Goal: Task Accomplishment & Management: Complete application form

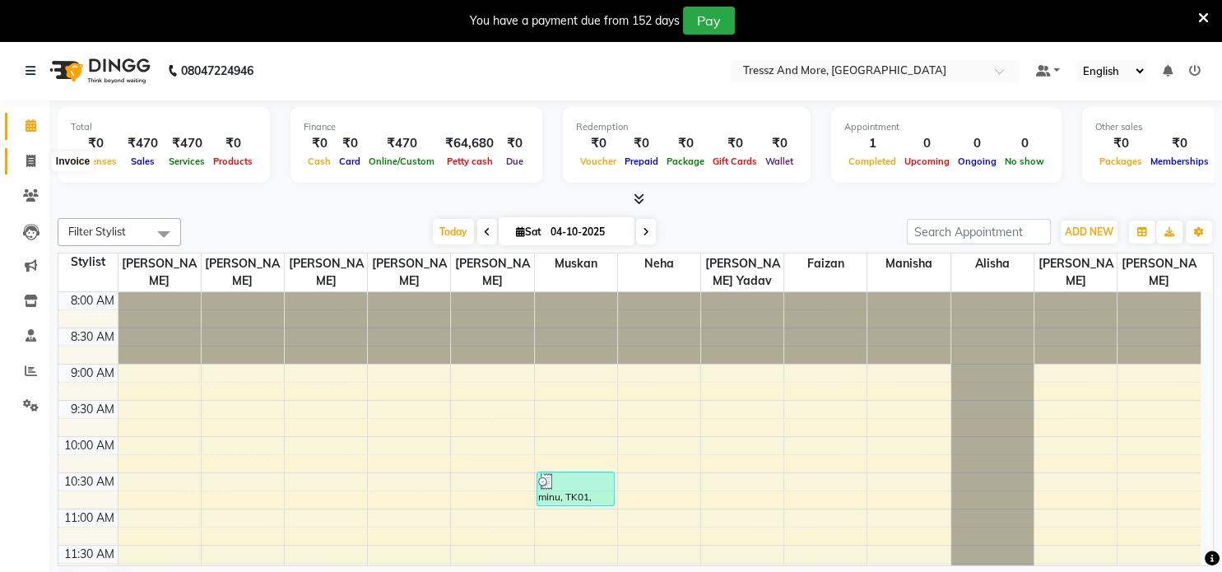
click at [38, 171] on link "Invoice" at bounding box center [25, 161] width 40 height 27
select select "7973"
select select "service"
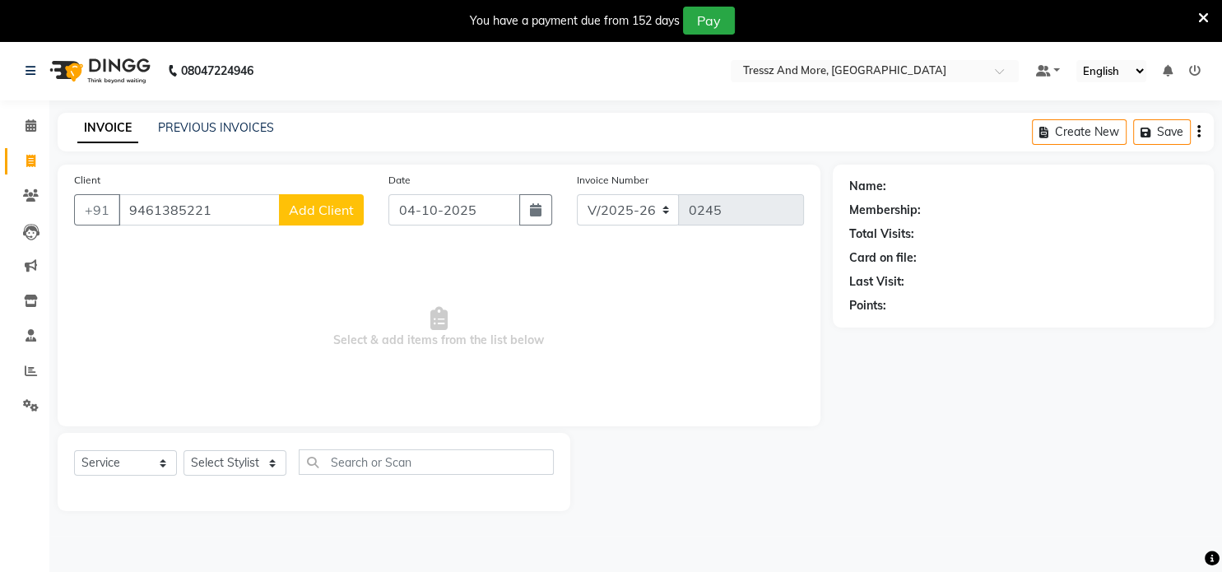
type input "9461385221"
click at [309, 202] on span "Add Client" at bounding box center [321, 210] width 65 height 16
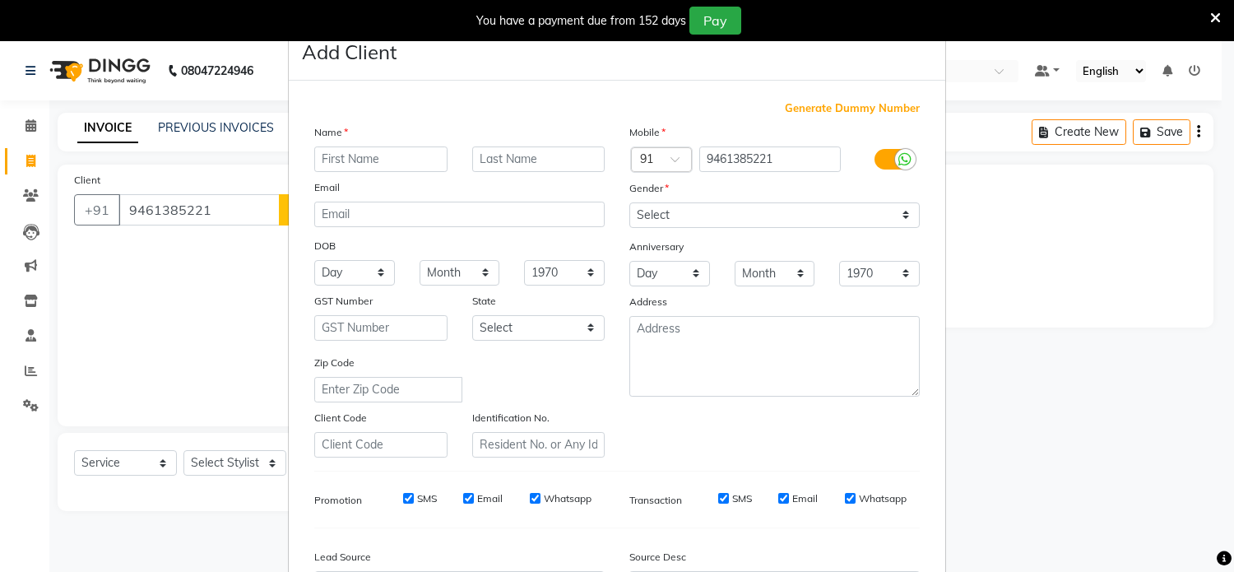
click at [344, 164] on input "text" at bounding box center [380, 159] width 133 height 26
type input "swati"
click at [676, 213] on select "Select [DEMOGRAPHIC_DATA] [DEMOGRAPHIC_DATA] Other Prefer Not To Say" at bounding box center [775, 215] width 291 height 26
select select "[DEMOGRAPHIC_DATA]"
click at [630, 203] on select "Select [DEMOGRAPHIC_DATA] [DEMOGRAPHIC_DATA] Other Prefer Not To Say" at bounding box center [775, 215] width 291 height 26
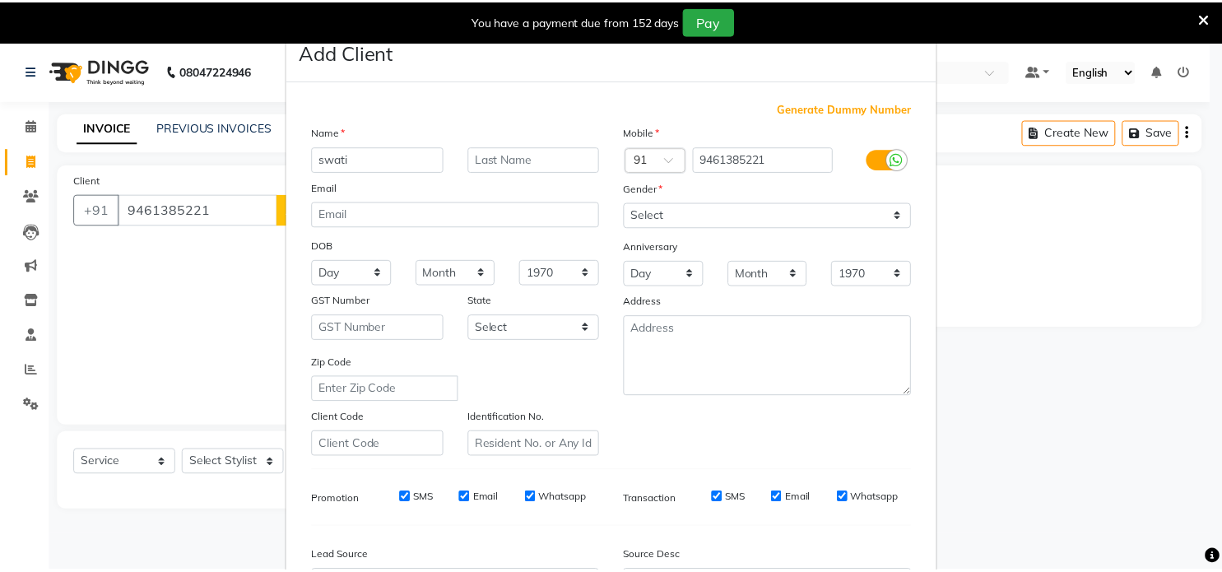
scroll to position [195, 0]
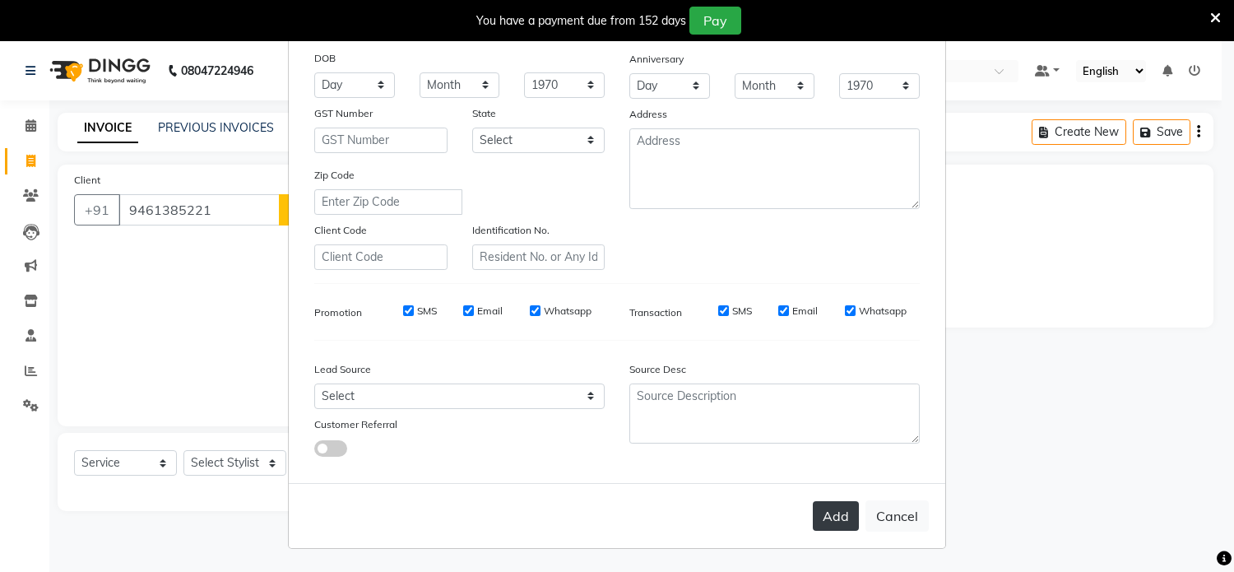
click at [837, 516] on button "Add" at bounding box center [836, 516] width 46 height 30
type input "94******21"
select select
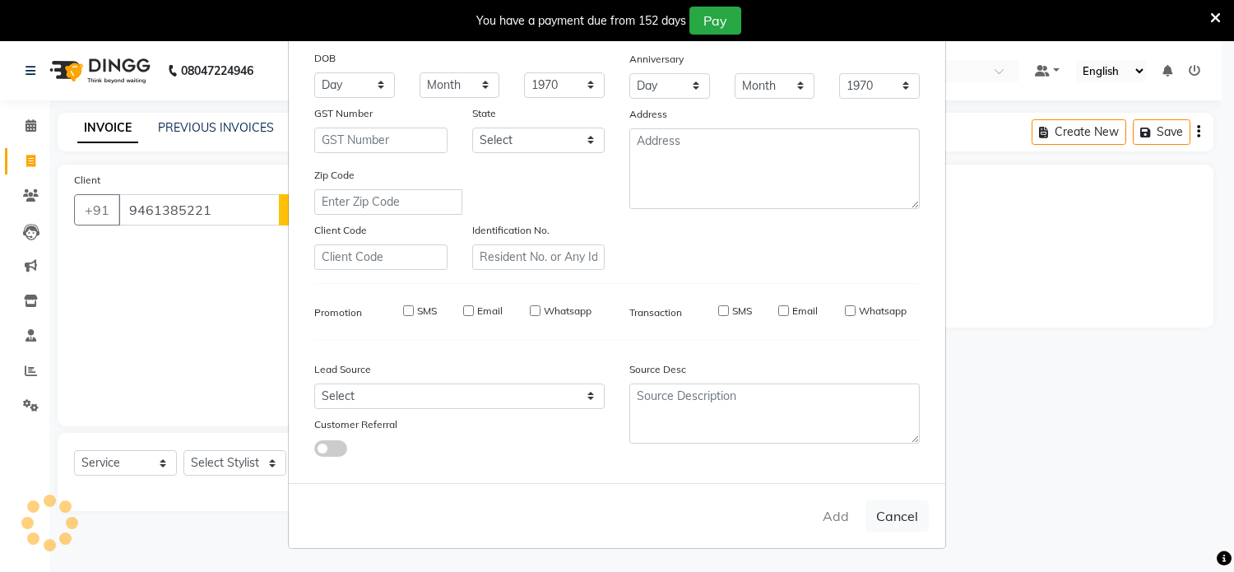
select select
checkbox input "false"
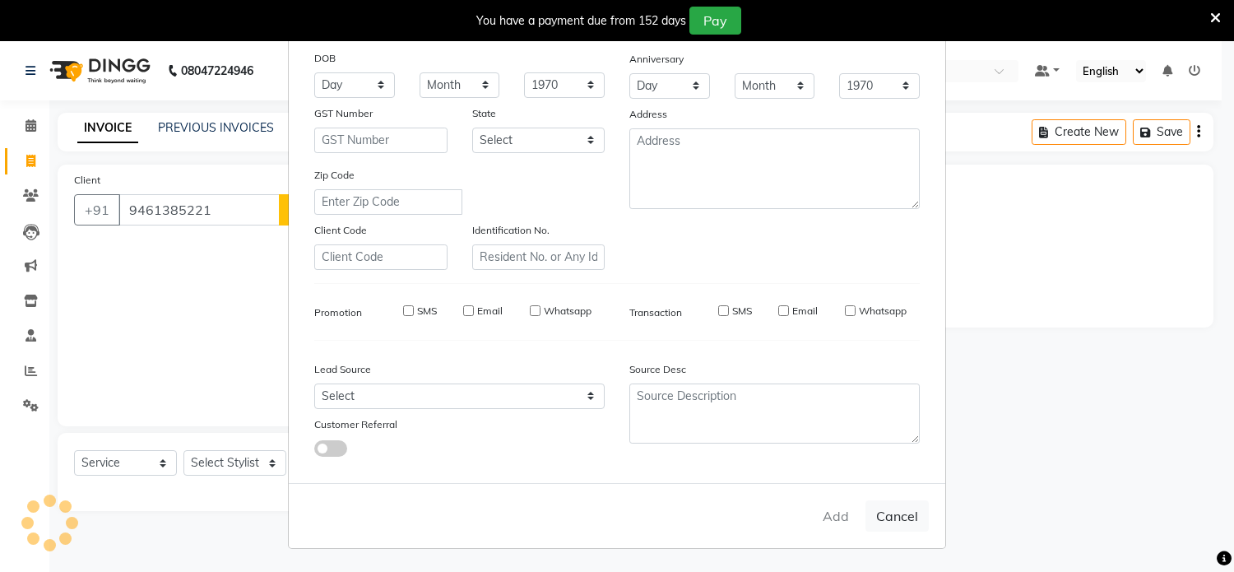
checkbox input "false"
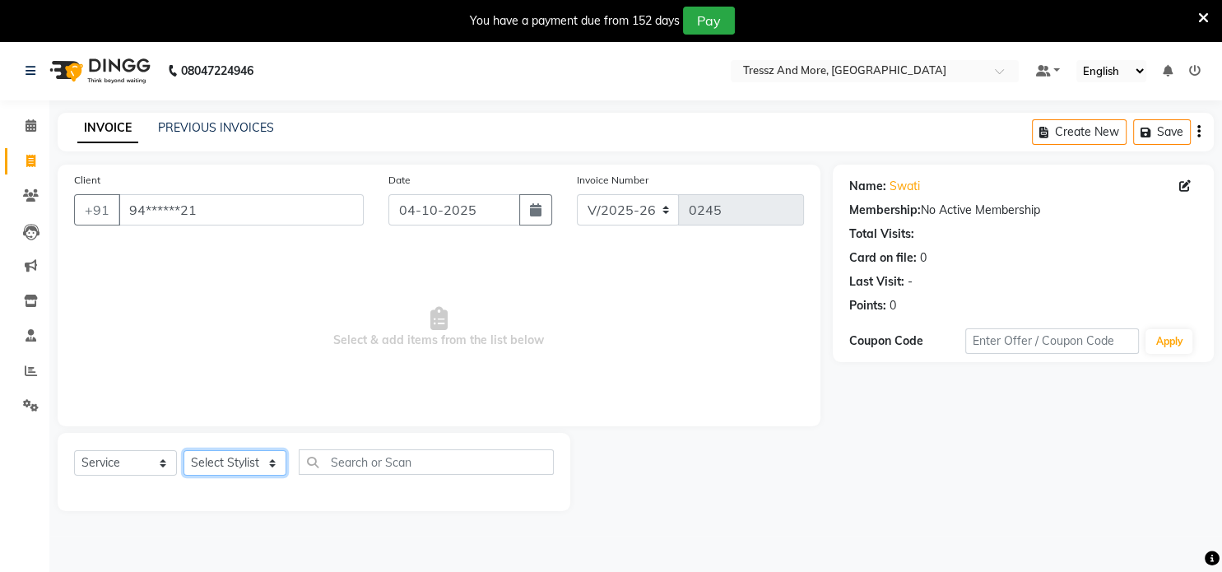
click at [244, 466] on select "Select Stylist [PERSON_NAME] yadav [PERSON_NAME] [PERSON_NAME] Jiya yesu jakk […" at bounding box center [235, 463] width 103 height 26
select select "72195"
click at [184, 451] on select "Select Stylist [PERSON_NAME] yadav [PERSON_NAME] [PERSON_NAME] Jiya yesu jakk […" at bounding box center [235, 463] width 103 height 26
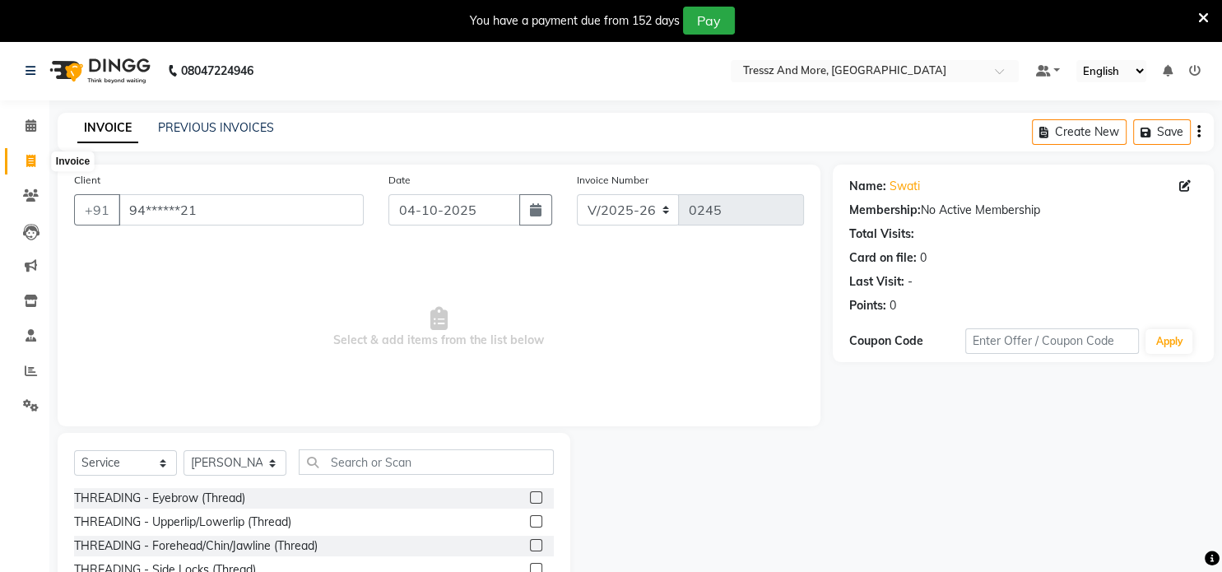
drag, startPoint x: 35, startPoint y: 161, endPoint x: 685, endPoint y: 91, distance: 653.9
click at [35, 161] on icon at bounding box center [30, 161] width 9 height 12
select select "7973"
select select "service"
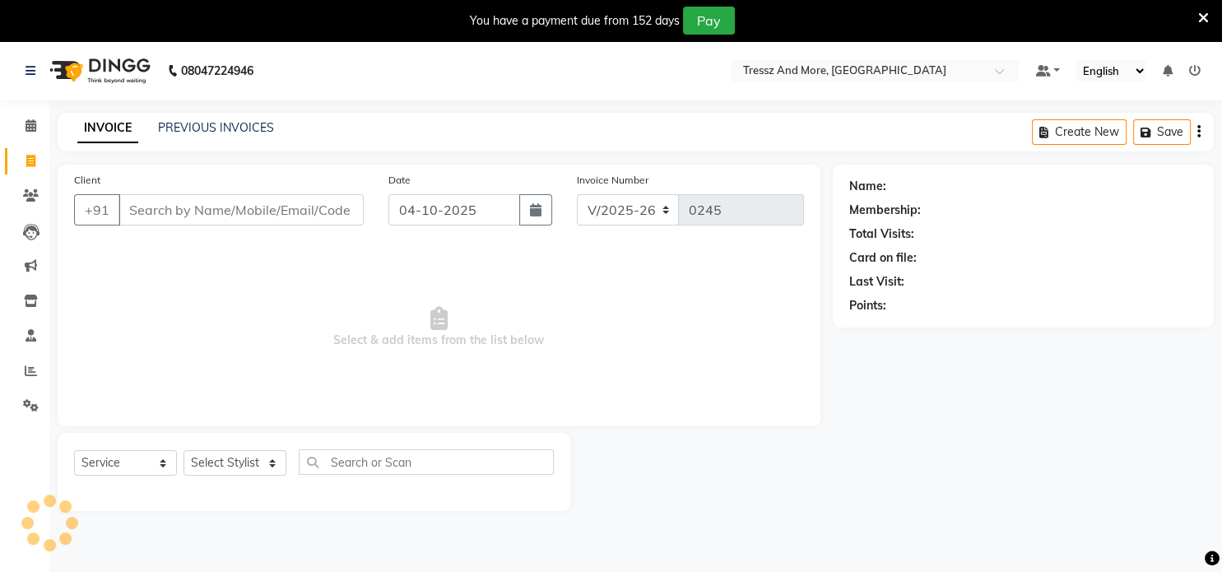
scroll to position [41, 0]
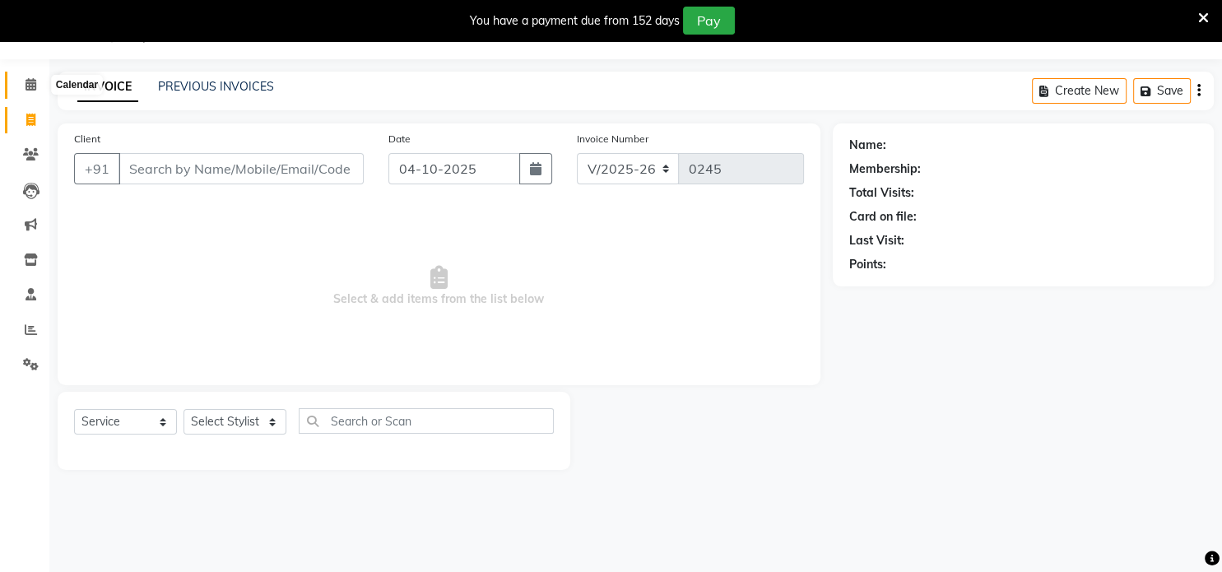
click at [29, 88] on icon at bounding box center [31, 84] width 11 height 12
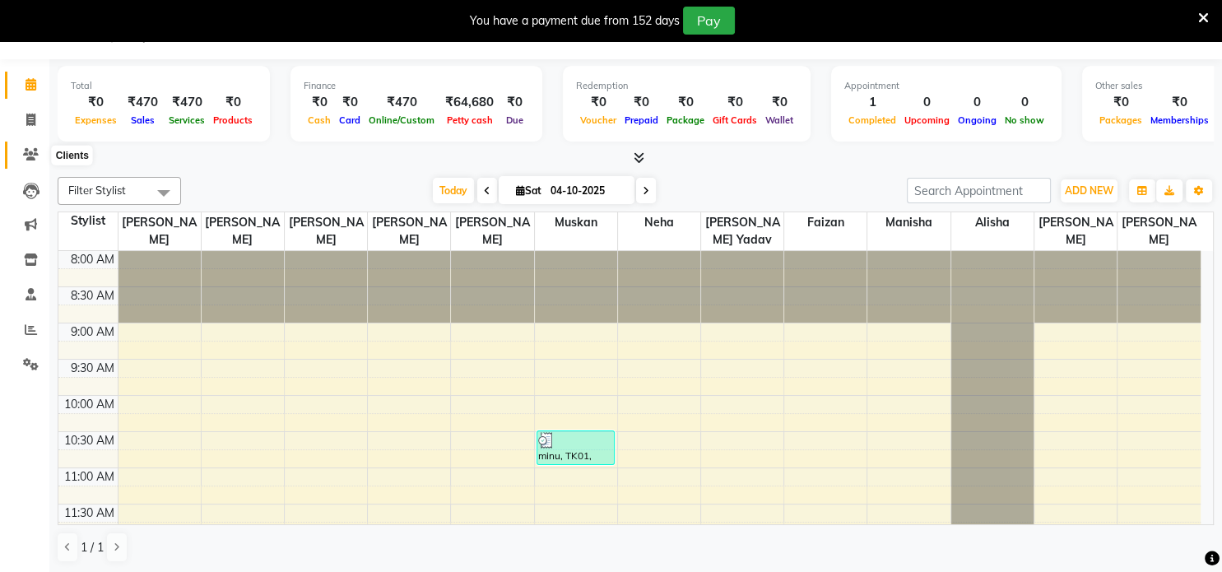
click at [34, 159] on icon at bounding box center [31, 154] width 16 height 12
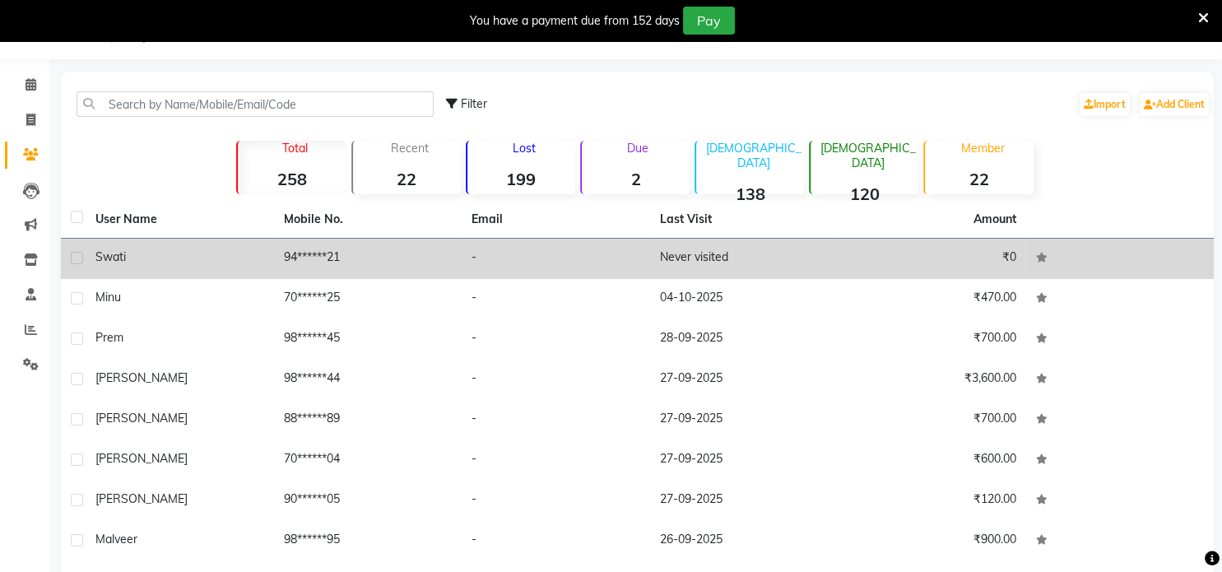
click at [446, 259] on td "94******21" at bounding box center [368, 259] width 188 height 40
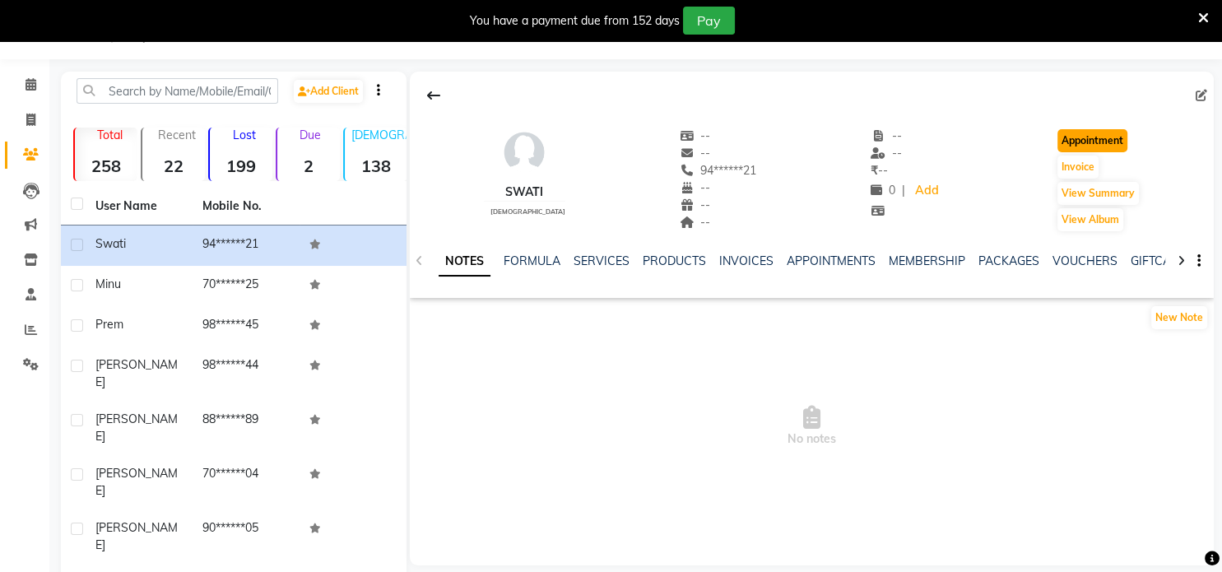
click at [1069, 135] on button "Appointment" at bounding box center [1093, 140] width 70 height 23
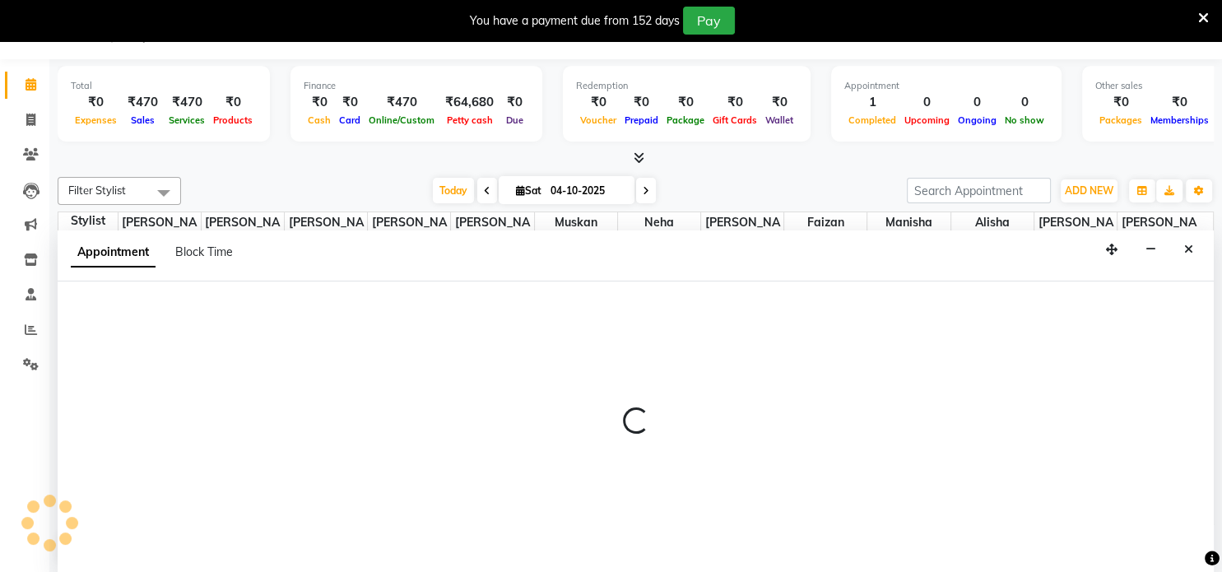
scroll to position [42, 0]
select select "540"
select select "tentative"
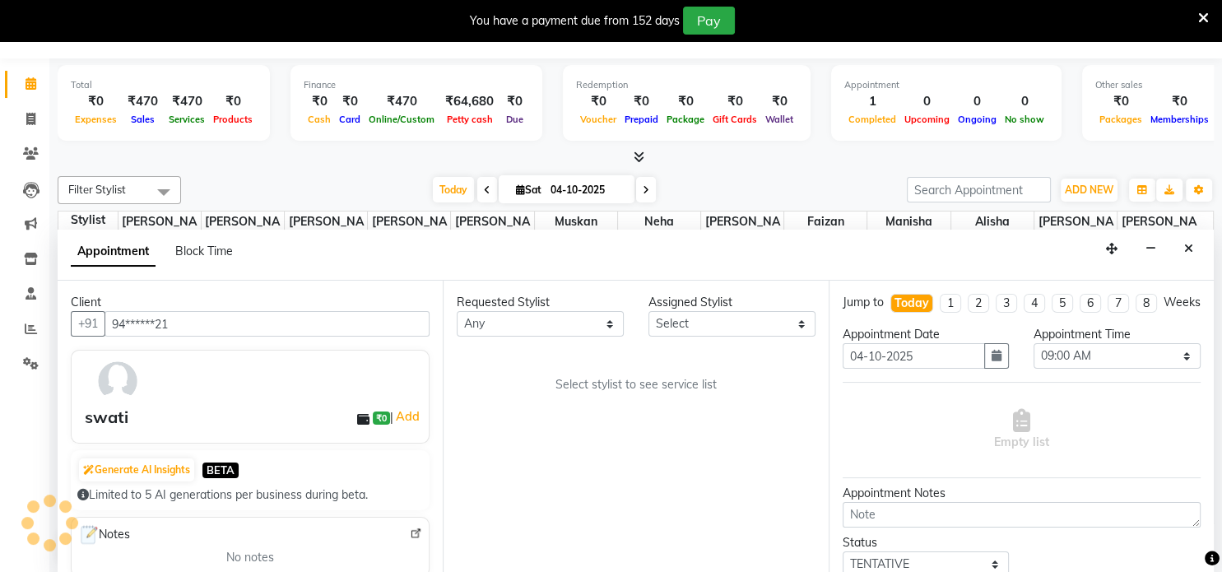
scroll to position [359, 0]
click at [500, 328] on select "Any [PERSON_NAME] yadav [PERSON_NAME] [PERSON_NAME] Jiya yesu jakk [PERSON_NAME…" at bounding box center [540, 324] width 167 height 26
select select "72195"
click at [457, 311] on select "Any [PERSON_NAME] yadav [PERSON_NAME] [PERSON_NAME] Jiya yesu jakk [PERSON_NAME…" at bounding box center [540, 324] width 167 height 26
select select "72195"
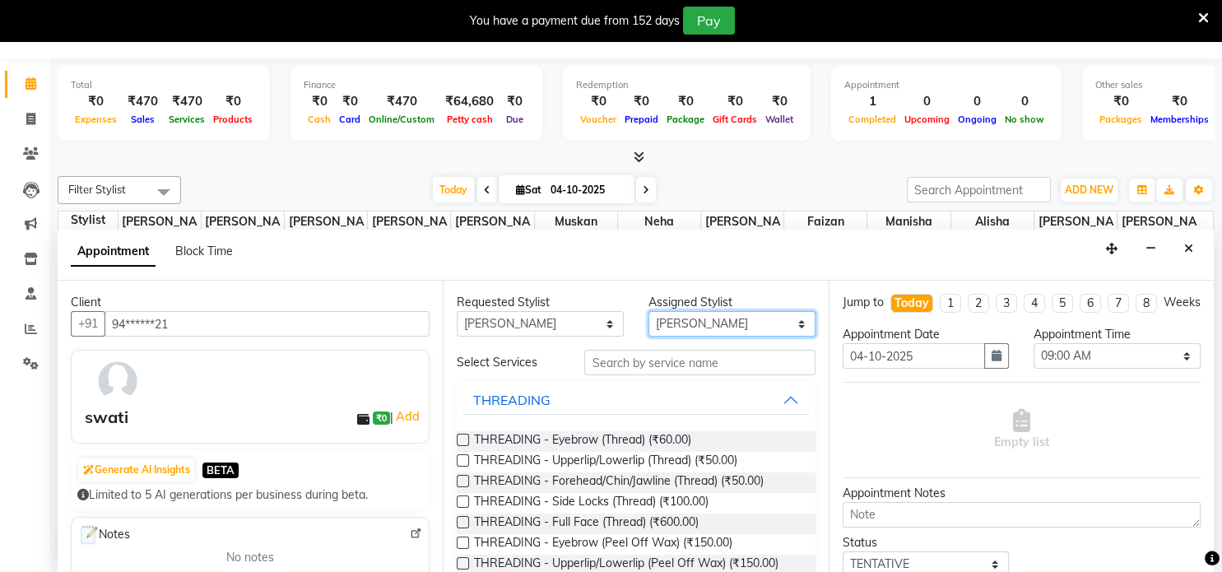
click at [746, 324] on select "Select [PERSON_NAME] yadav [PERSON_NAME] [PERSON_NAME] Jiya yesu jakk [PERSON_N…" at bounding box center [732, 324] width 167 height 26
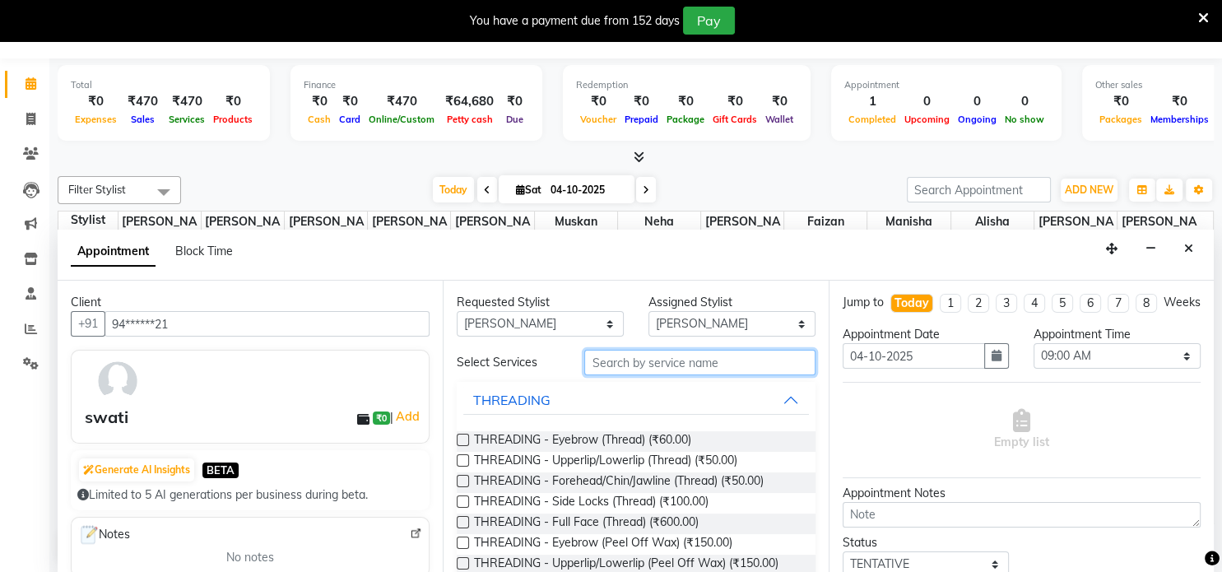
click at [727, 360] on input "text" at bounding box center [699, 363] width 230 height 26
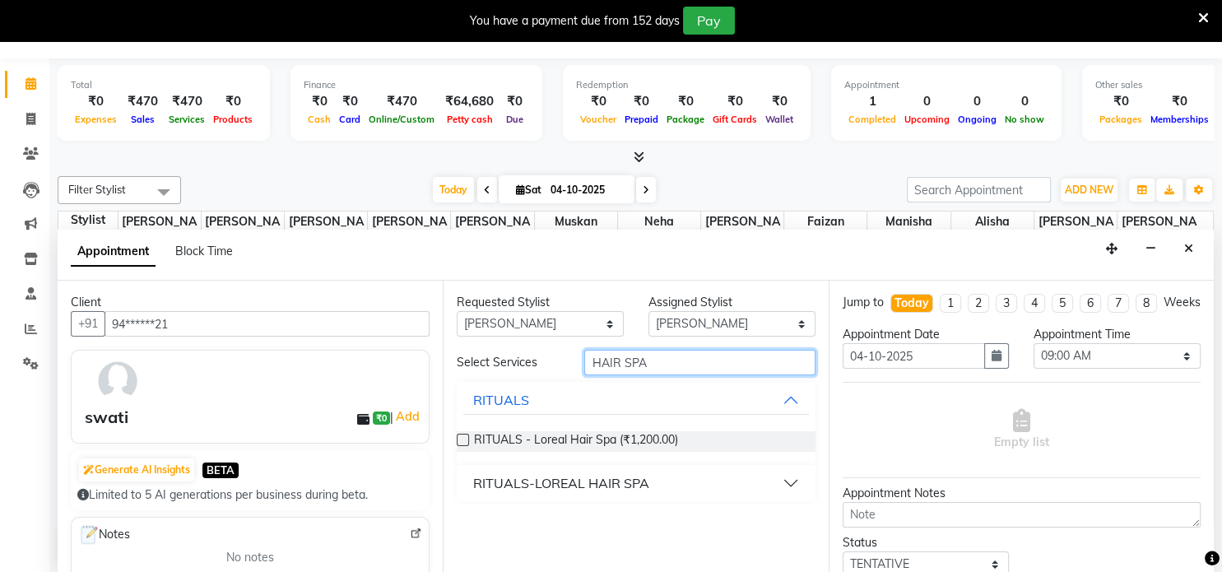
type input "HAIR SPA"
click at [783, 477] on button "RITUALS-LOREAL HAIR SPA" at bounding box center [635, 483] width 345 height 30
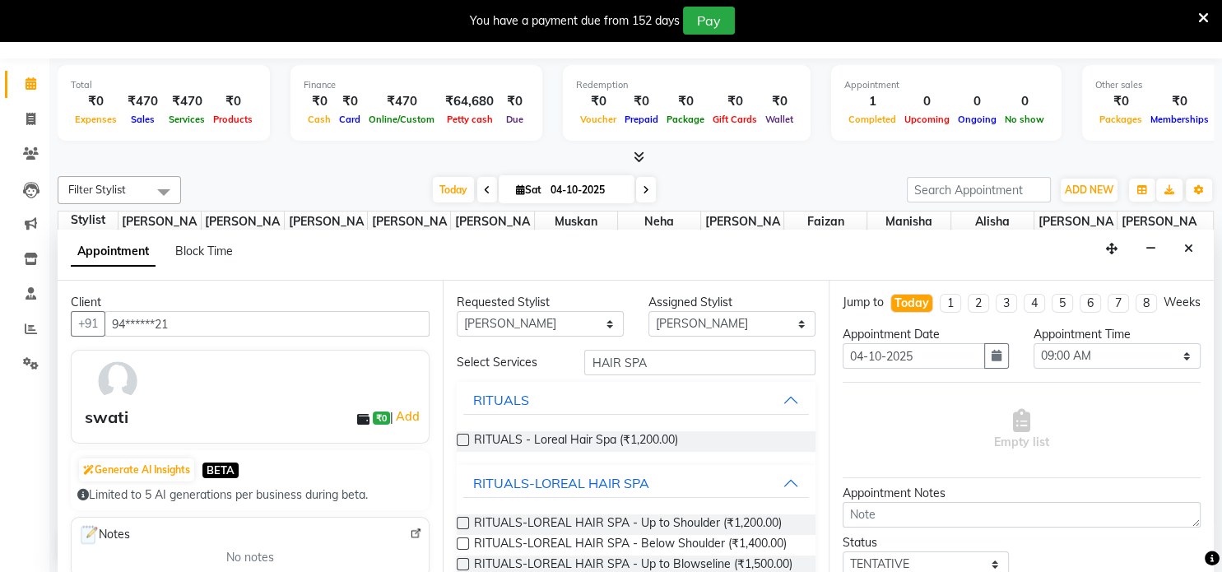
click at [465, 523] on label at bounding box center [463, 523] width 12 height 12
click at [465, 523] on input "checkbox" at bounding box center [462, 524] width 11 height 11
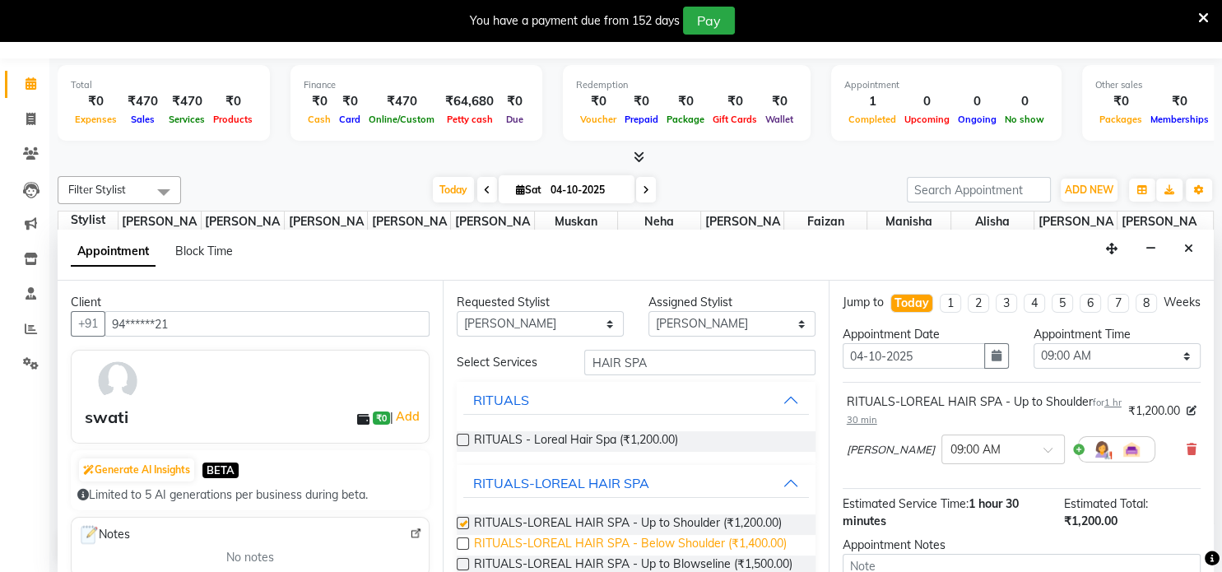
checkbox input "false"
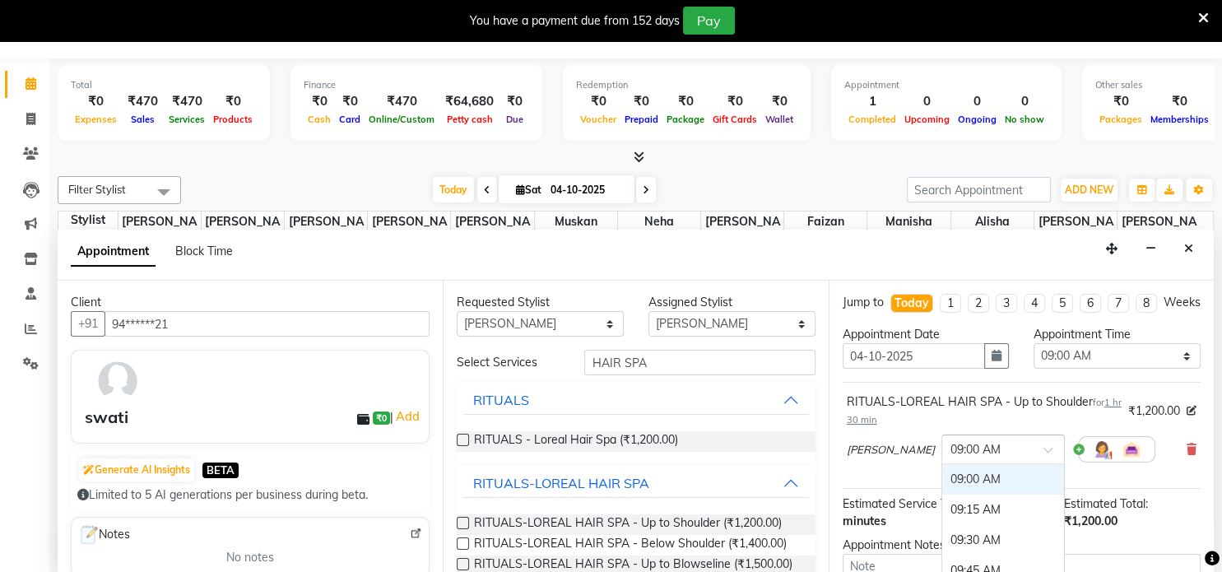
click at [995, 457] on input "text" at bounding box center [987, 447] width 72 height 17
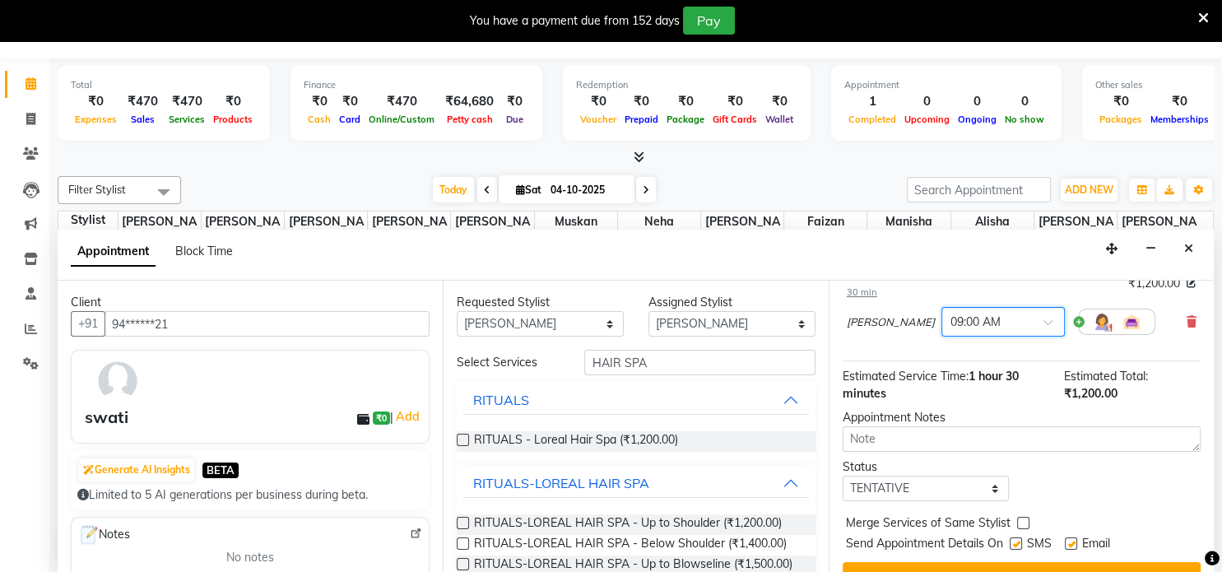
scroll to position [116, 0]
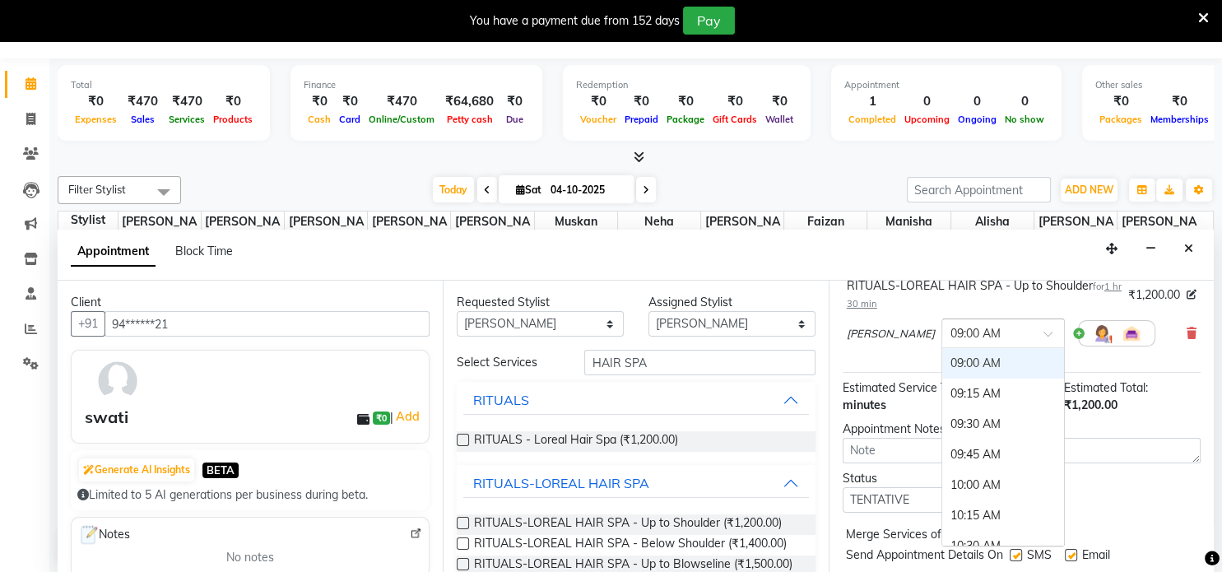
click at [1044, 342] on span at bounding box center [1054, 338] width 21 height 17
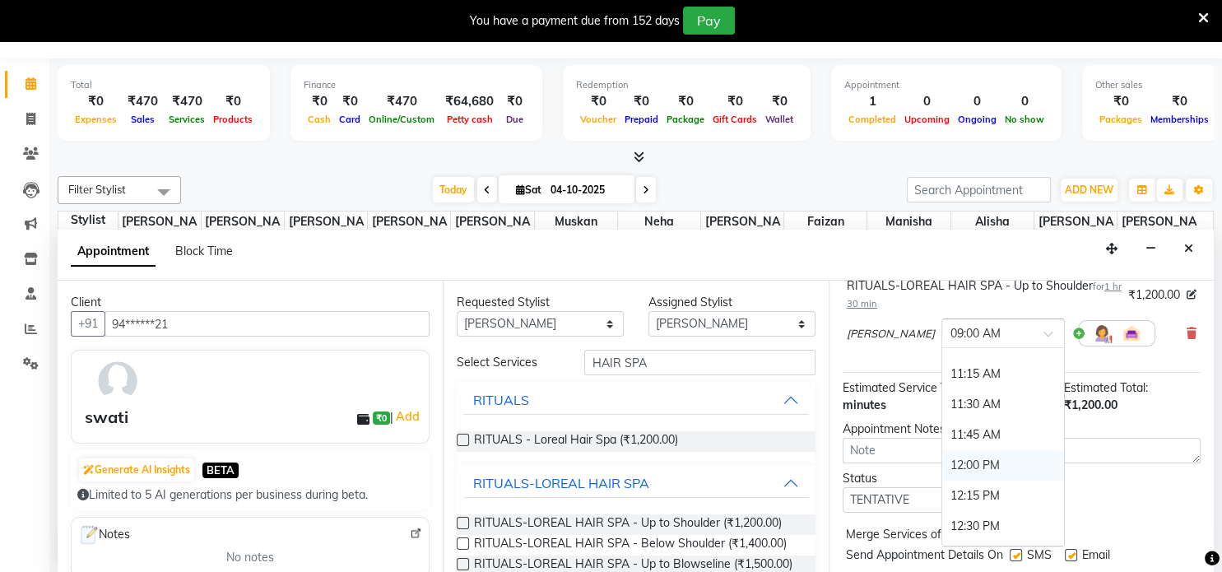
click at [965, 479] on div "12:00 PM" at bounding box center [1003, 465] width 122 height 30
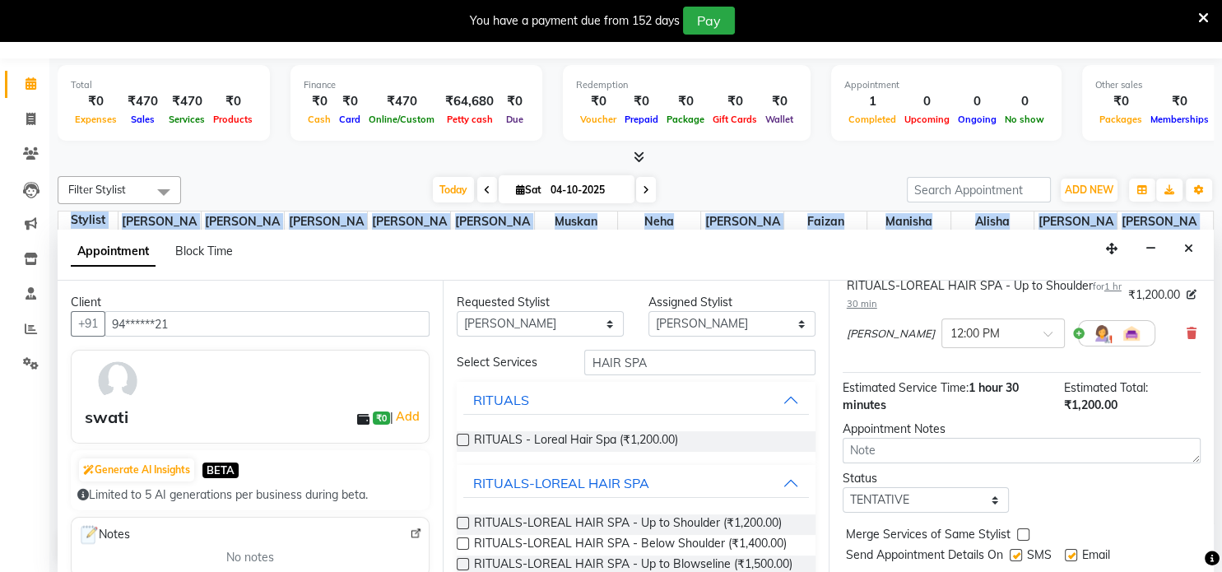
drag, startPoint x: 1214, startPoint y: 486, endPoint x: 1220, endPoint y: 584, distance: 99.0
click at [1220, 530] on html "08047224946 Select Location × Tressz And More, [GEOGRAPHIC_DATA] Default Panel …" at bounding box center [611, 244] width 1222 height 572
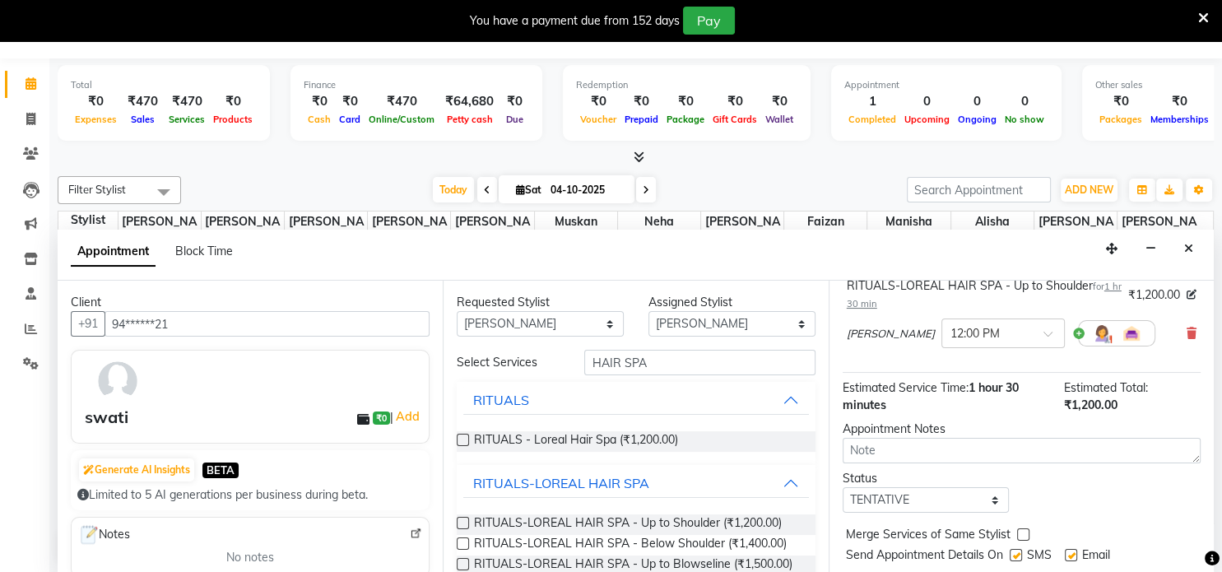
click at [1174, 513] on div "Status Select TENTATIVE CONFIRM CHECK-IN UPCOMING" at bounding box center [1021, 491] width 383 height 43
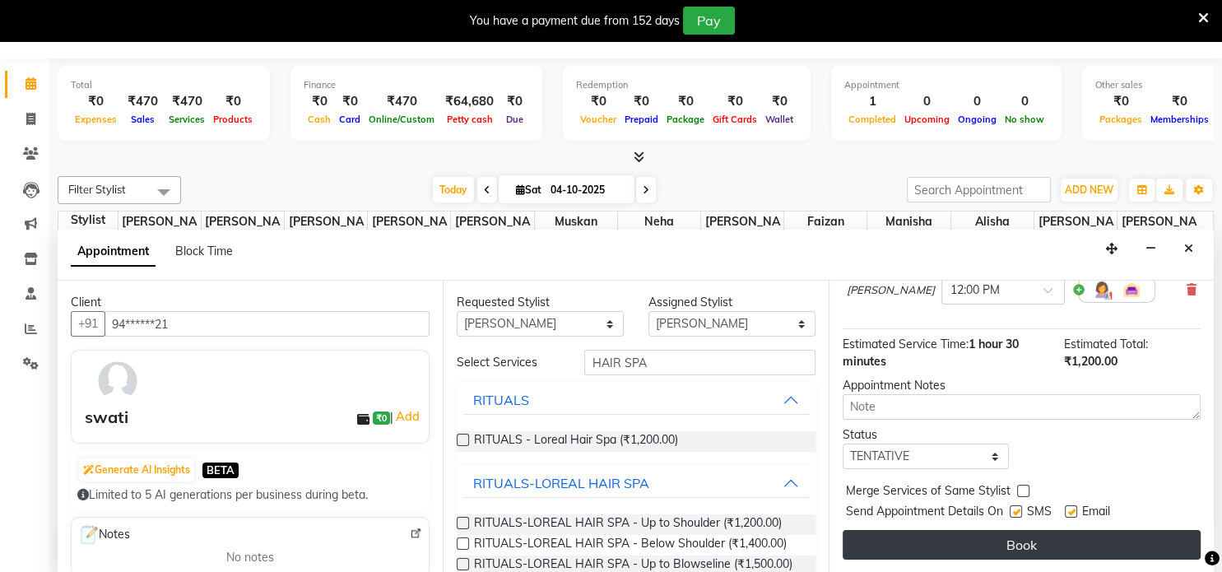
click at [1053, 543] on button "Book" at bounding box center [1022, 545] width 358 height 30
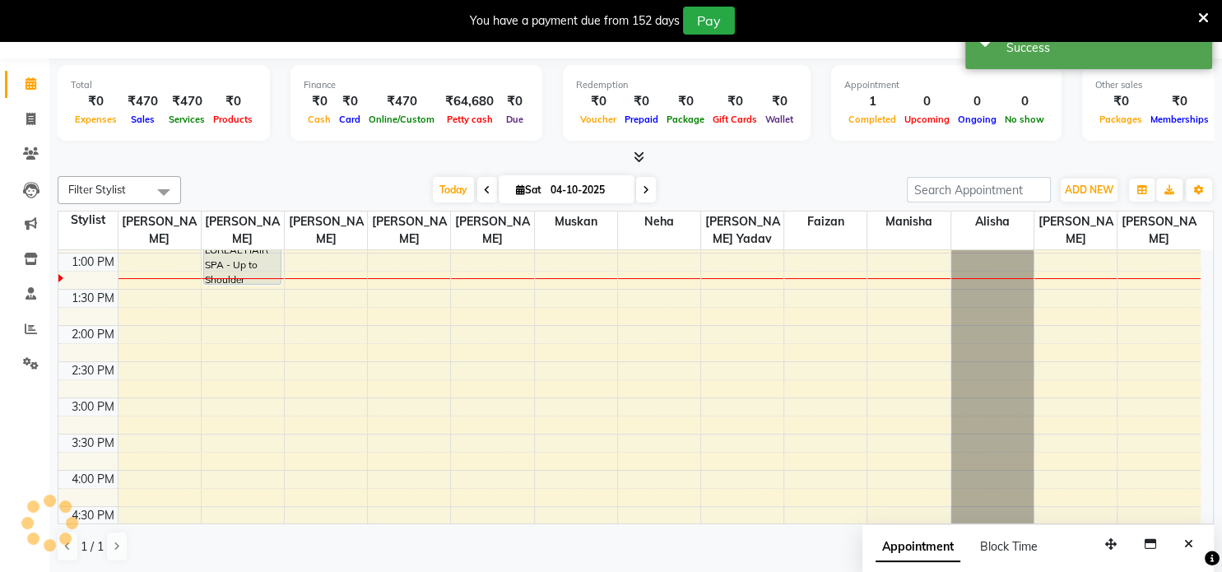
scroll to position [0, 0]
